Goal: Task Accomplishment & Management: Complete application form

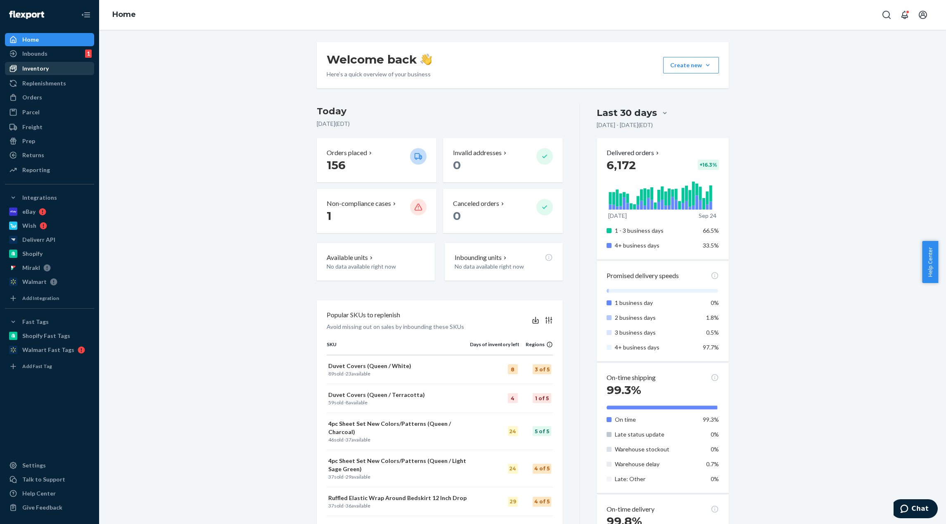
scroll to position [225, 0]
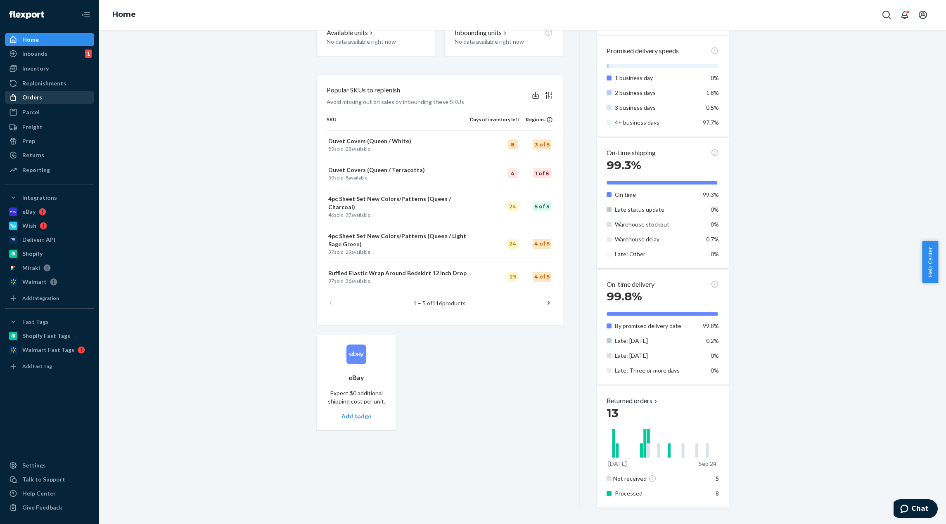
click at [42, 97] on div "Orders" at bounding box center [50, 98] width 88 height 12
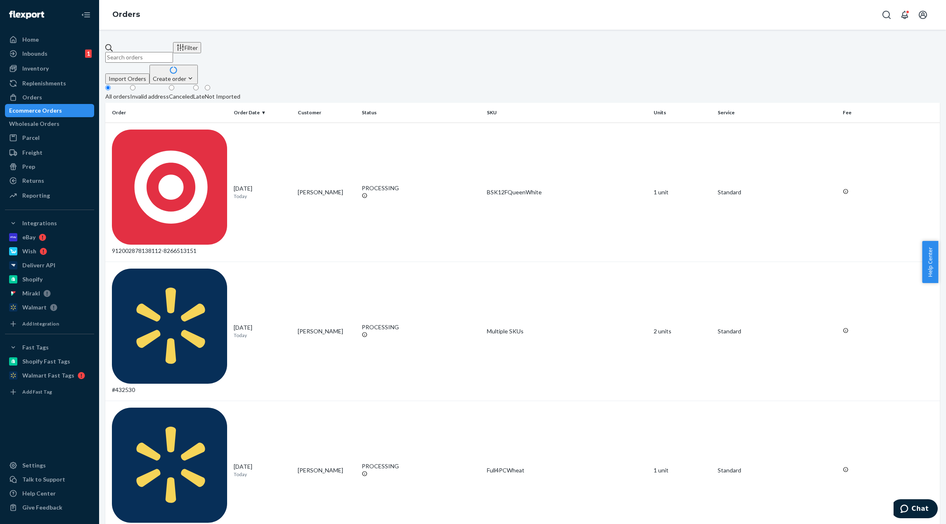
click at [194, 74] on div "Create order" at bounding box center [174, 78] width 42 height 9
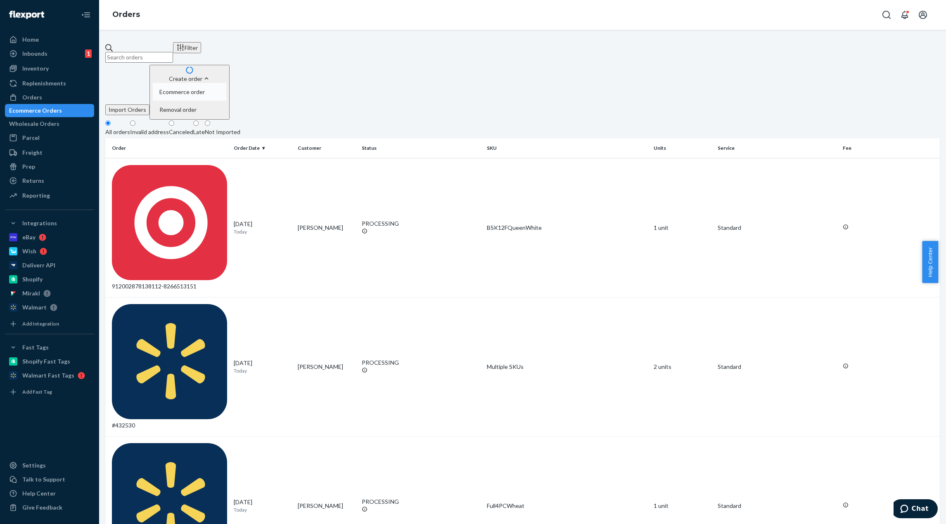
click at [205, 89] on span "Ecommerce order" at bounding box center [181, 92] width 45 height 6
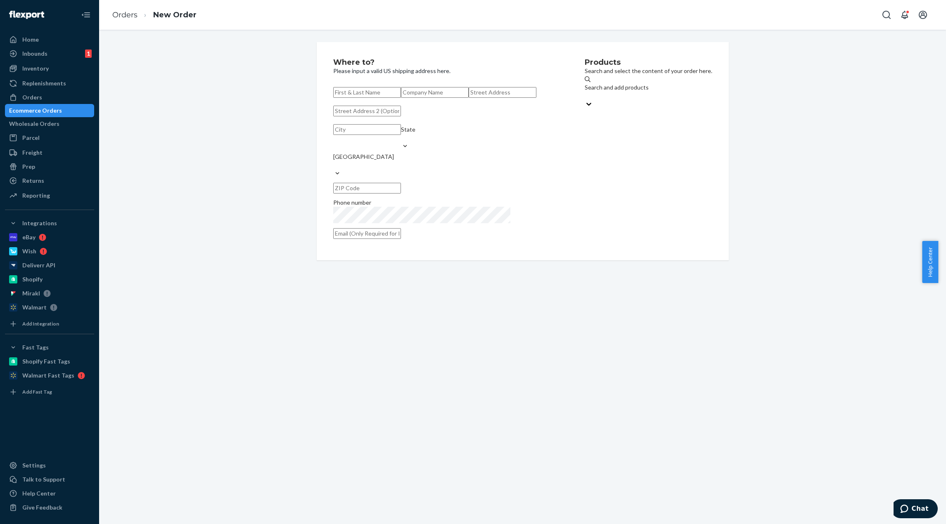
paste input "[PERSON_NAME]"
type input "[PERSON_NAME]"
drag, startPoint x: 554, startPoint y: 135, endPoint x: 442, endPoint y: 137, distance: 111.9
click at [584, 136] on div "Products Search and select the content of your order here. Search and add produ…" at bounding box center [648, 151] width 128 height 185
drag, startPoint x: 424, startPoint y: 136, endPoint x: 395, endPoint y: 128, distance: 30.1
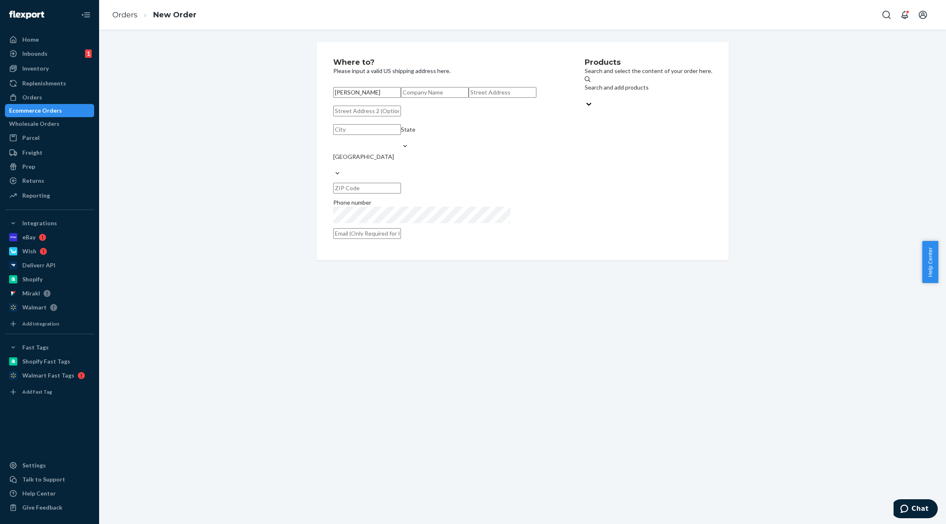
click at [468, 98] on input "text" at bounding box center [502, 92] width 68 height 11
paste input "[STREET_ADDRESS]"
type input "[STREET_ADDRESS]"
type input "Humble"
type input "77338"
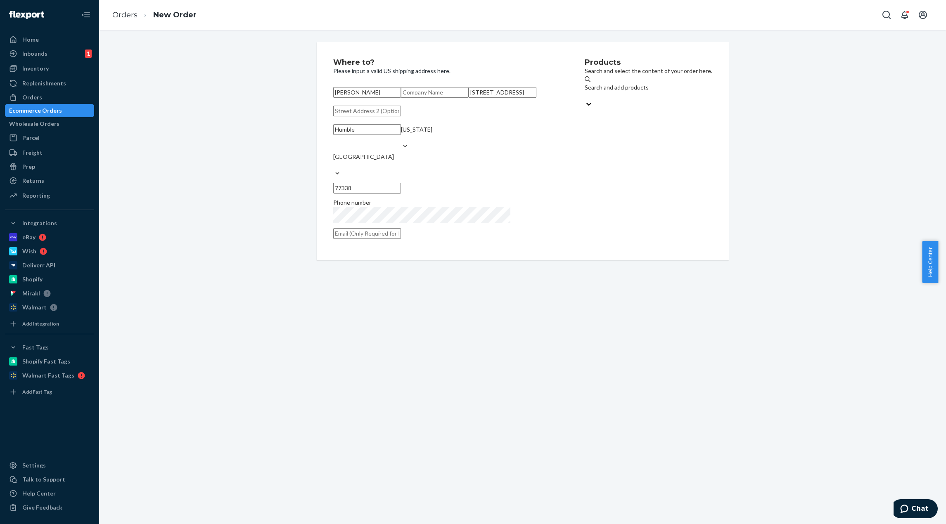
click at [629, 93] on div "Search and add products" at bounding box center [616, 91] width 64 height 17
click at [585, 93] on input "Search and add products" at bounding box center [584, 96] width 1 height 8
click at [590, 91] on div "Search and add products" at bounding box center [616, 87] width 64 height 8
click at [585, 92] on input "Search and add products" at bounding box center [584, 96] width 1 height 8
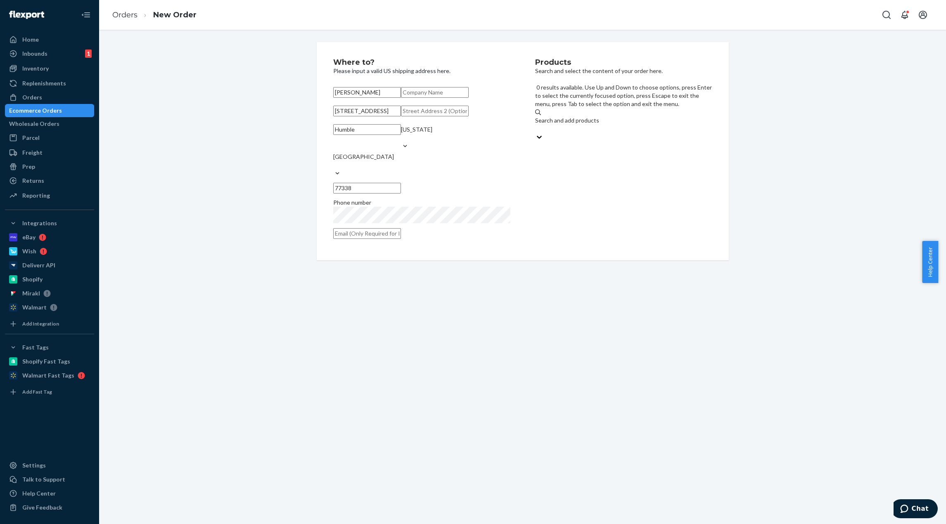
paste input "4PillowCasesQueenSageGreen"
type input "4PillowCasesQueenSageGreen"
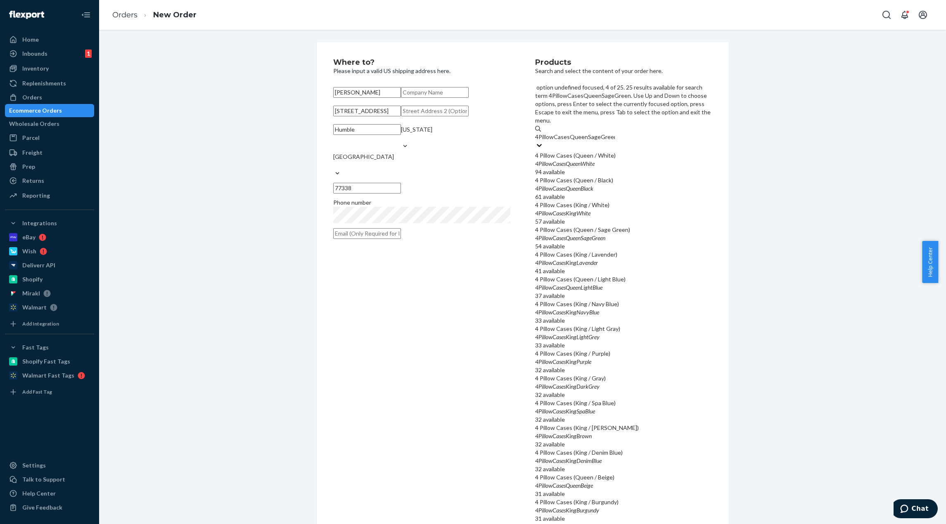
click at [628, 234] on div "4PillowCasesQueenSageGreen" at bounding box center [623, 238] width 177 height 8
click at [615, 141] on input "4PillowCasesQueenSageGreen" at bounding box center [575, 137] width 80 height 8
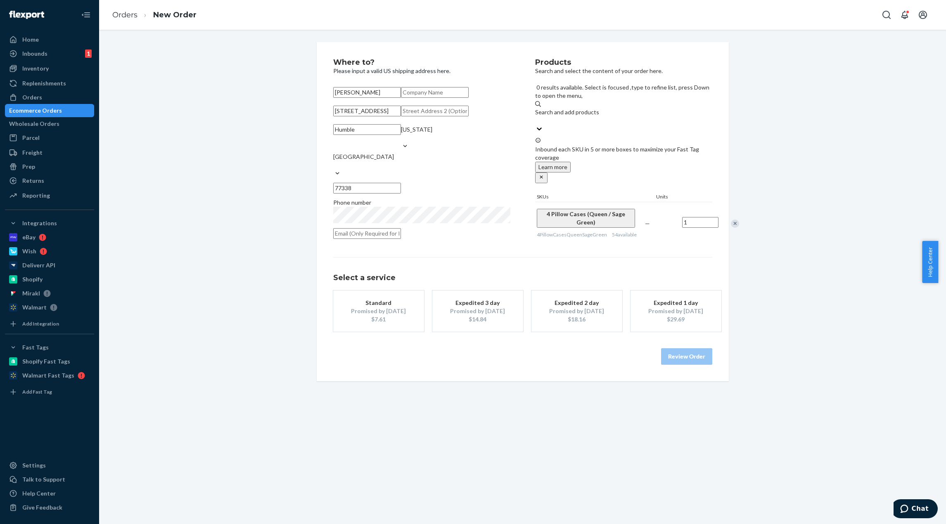
click at [388, 332] on button "Standard Promised by [DATE] $7.61" at bounding box center [378, 311] width 91 height 41
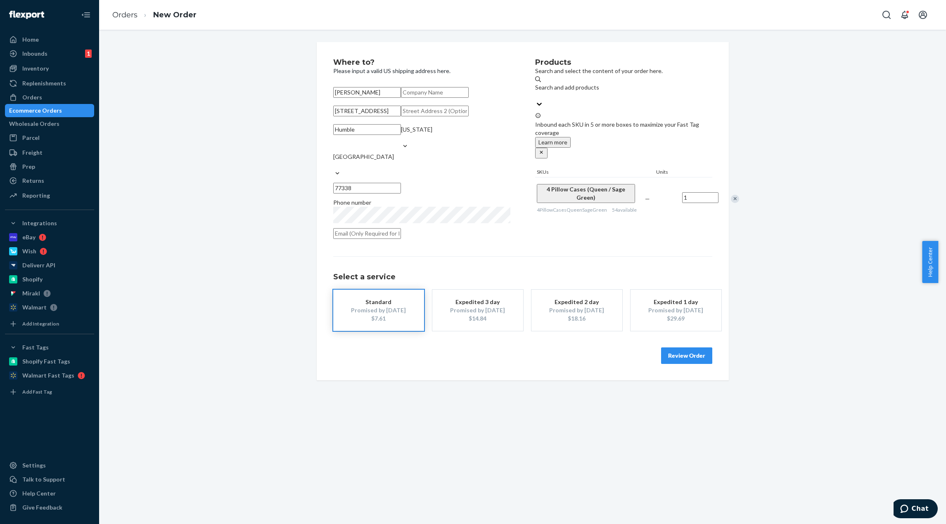
click at [690, 364] on button "Review Order" at bounding box center [686, 356] width 51 height 17
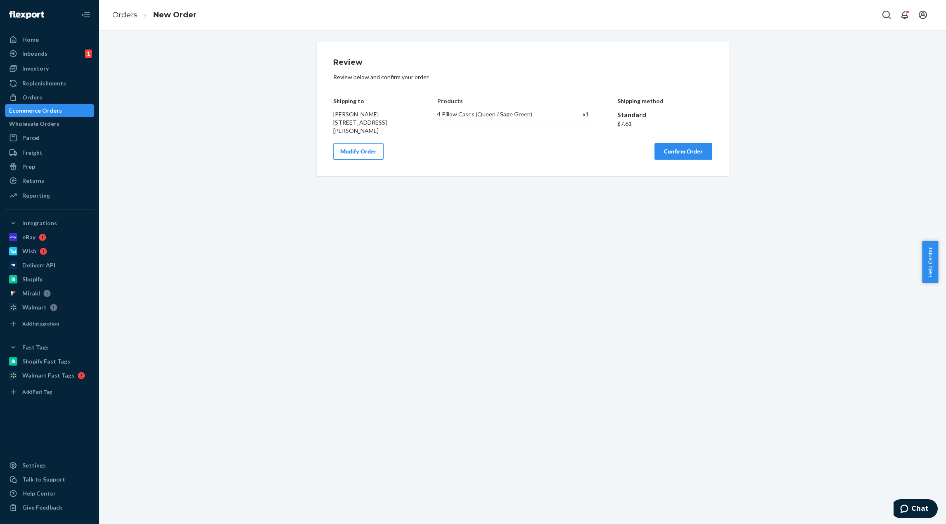
click at [686, 150] on button "Confirm Order" at bounding box center [683, 151] width 58 height 17
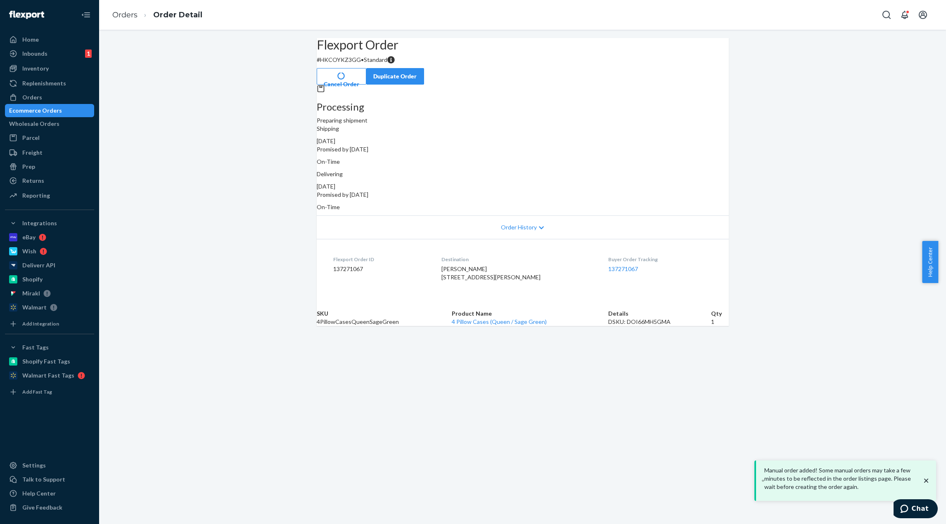
click at [366, 68] on button "Cancel Order" at bounding box center [342, 76] width 50 height 17
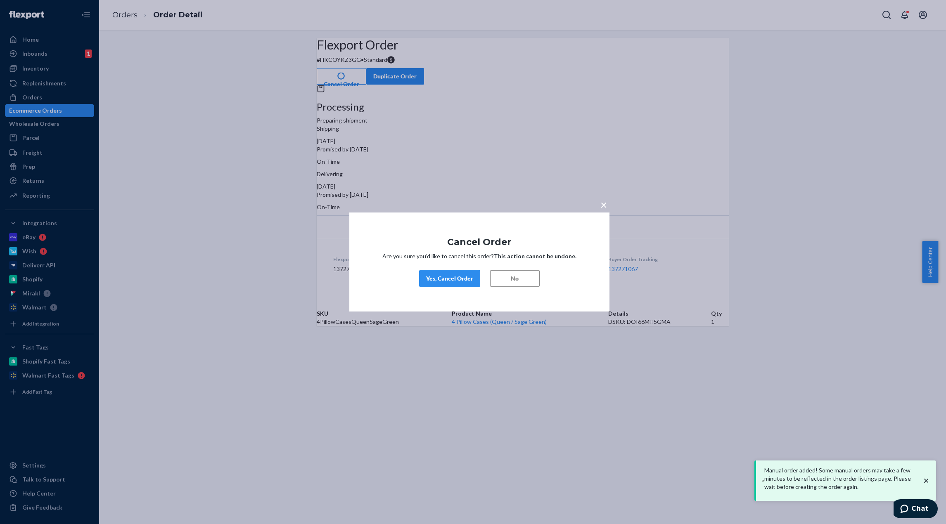
click at [458, 279] on div "Yes, Cancel Order" at bounding box center [449, 278] width 47 height 8
click at [700, 252] on div "× Cancel Order Are you sure you’d like to cancel this order? This action cannot…" at bounding box center [473, 262] width 946 height 524
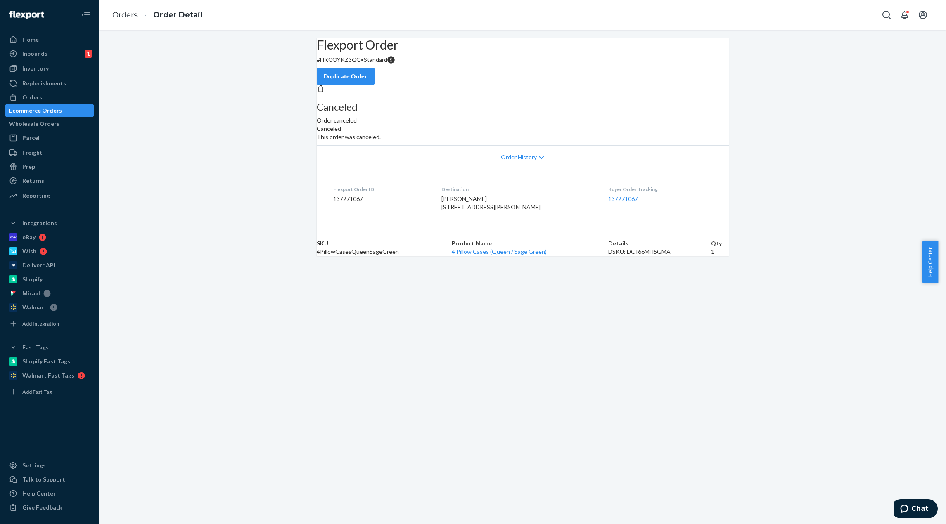
click at [229, 161] on div "Flexport Order # HKCOYKZ3GG • Standard Duplicate Order Canceled Order canceled …" at bounding box center [522, 147] width 847 height 218
drag, startPoint x: 58, startPoint y: 40, endPoint x: 63, endPoint y: 40, distance: 5.4
click at [58, 40] on div "Home" at bounding box center [50, 40] width 88 height 12
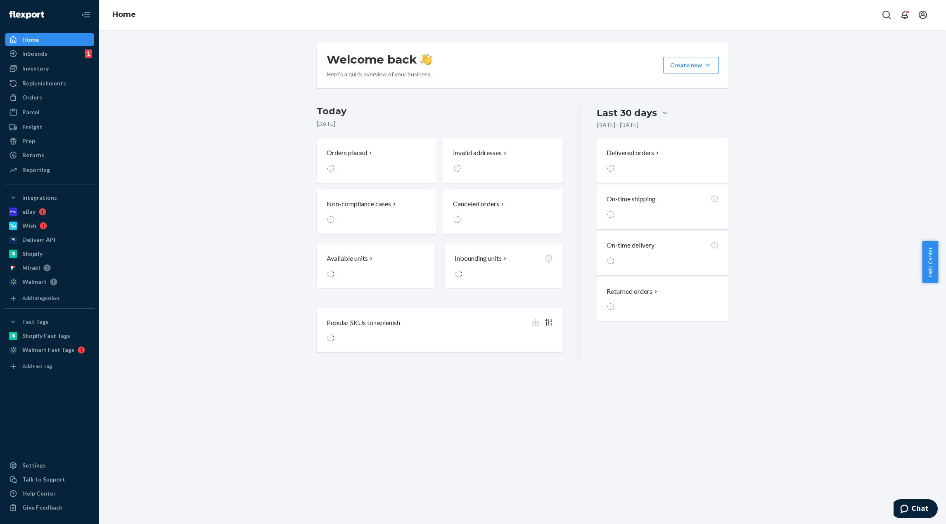
click at [205, 49] on div "Welcome back Here’s a quick overview of your business Create new Create new inb…" at bounding box center [522, 202] width 834 height 320
